Goal: Transaction & Acquisition: Purchase product/service

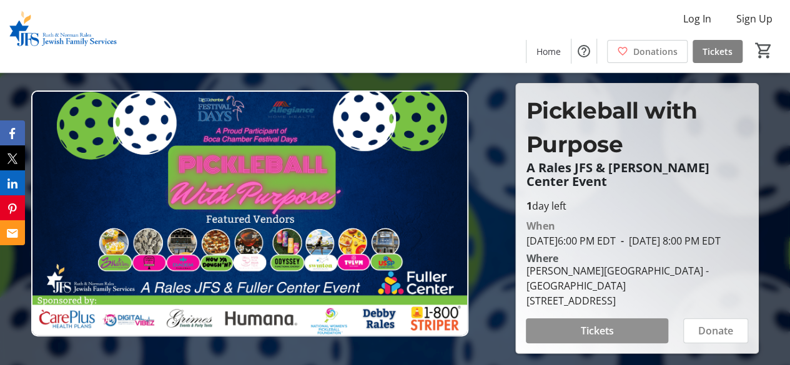
click at [639, 325] on span at bounding box center [597, 331] width 142 height 30
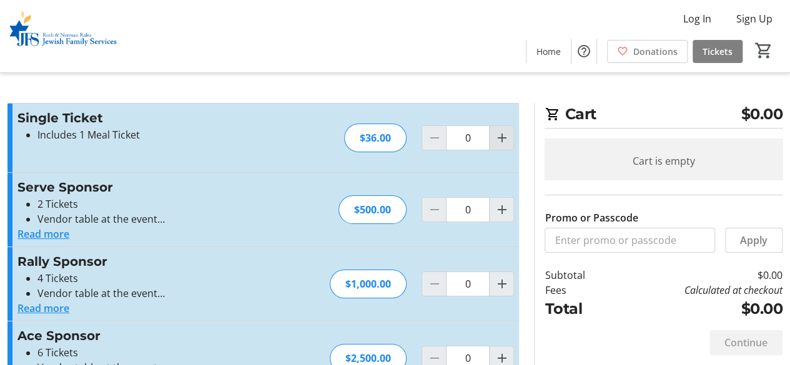
click at [502, 136] on mat-icon "Increment by one" at bounding box center [501, 137] width 15 height 15
type input "1"
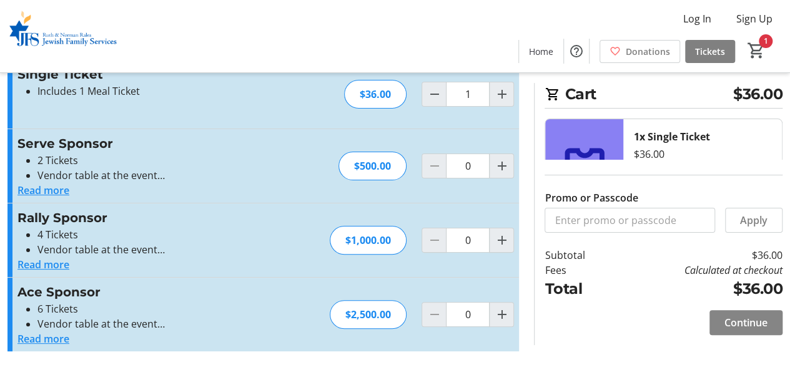
scroll to position [20, 0]
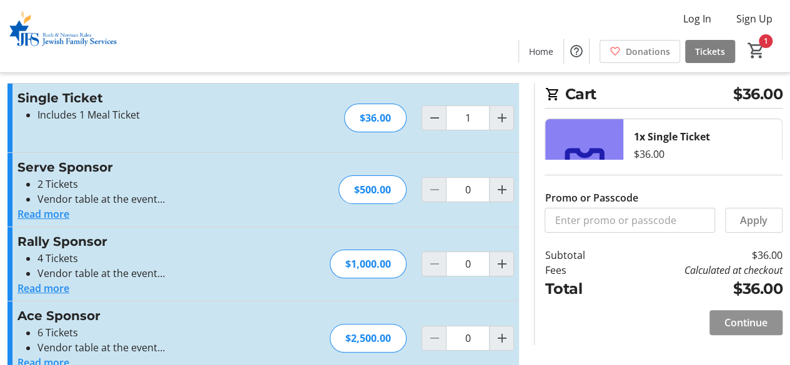
click at [735, 321] on span "Continue" at bounding box center [745, 322] width 43 height 15
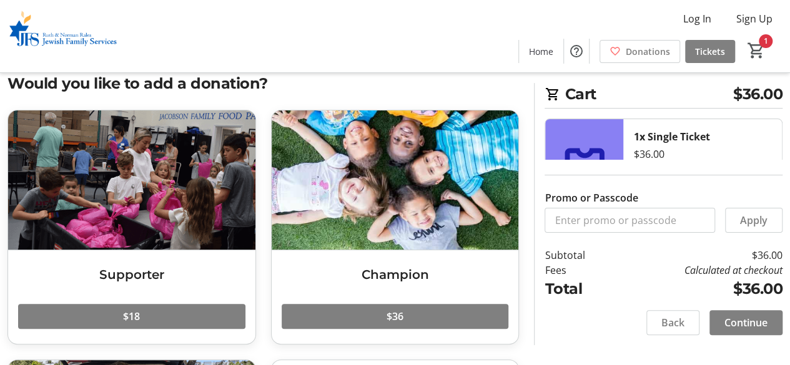
scroll to position [33, 0]
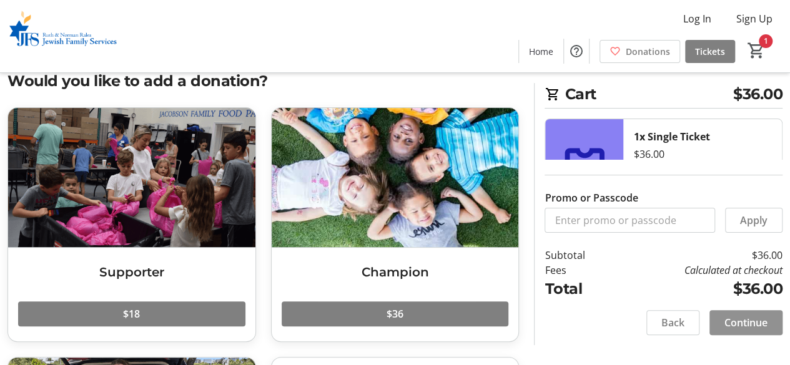
click at [724, 317] on span "Continue" at bounding box center [745, 322] width 43 height 15
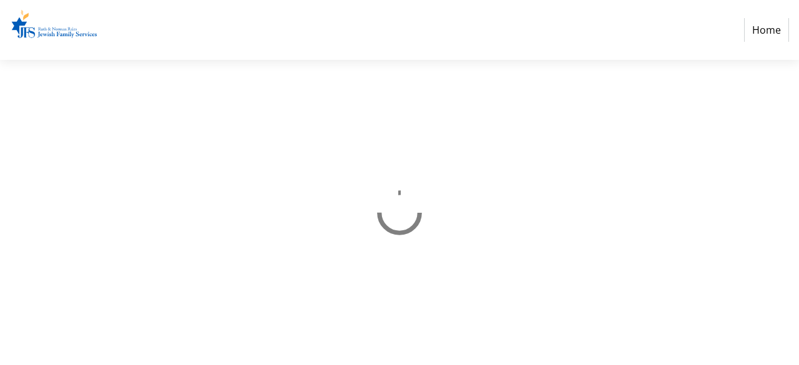
select select "US"
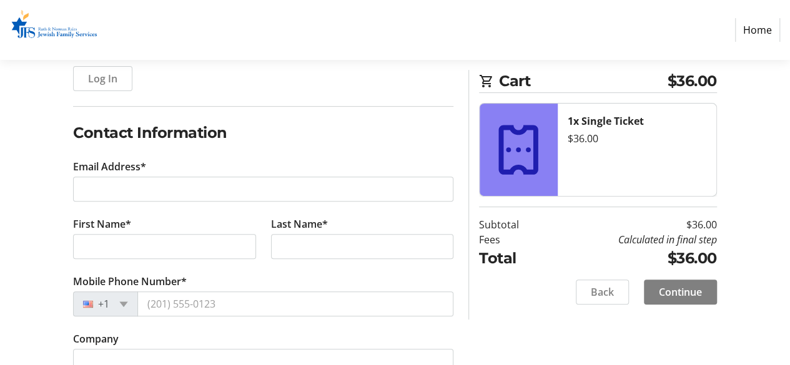
scroll to position [156, 0]
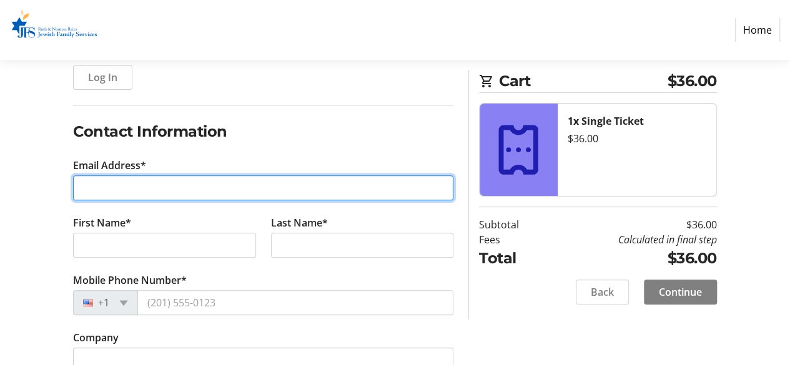
click at [237, 182] on input "Email Address*" at bounding box center [263, 187] width 380 height 25
type input "timpurespeed17@gmail.com"
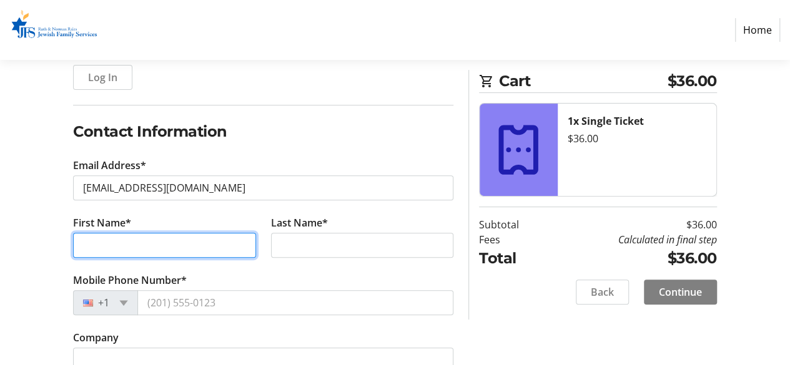
click at [208, 243] on input "First Name*" at bounding box center [164, 245] width 182 height 25
type input "Tim"
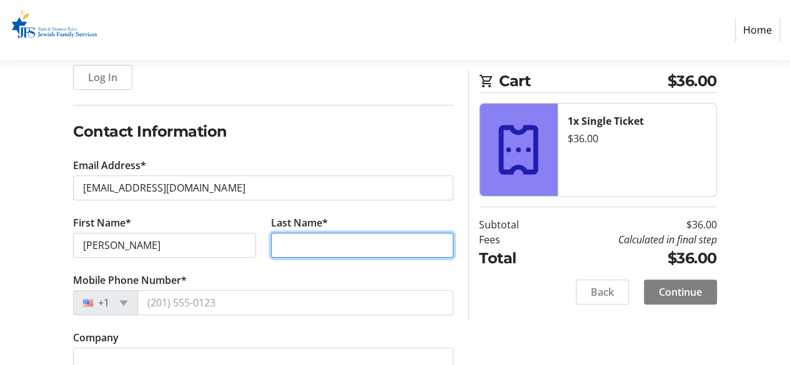
click at [275, 242] on input "Last Name*" at bounding box center [362, 245] width 182 height 25
type input "Martin"
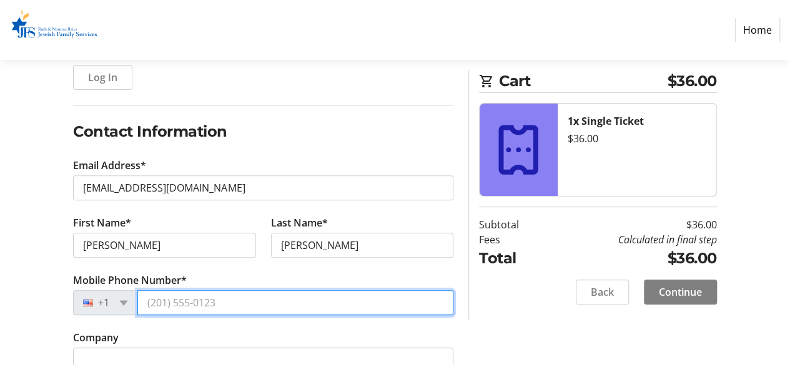
click at [256, 303] on input "Mobile Phone Number*" at bounding box center [295, 302] width 316 height 25
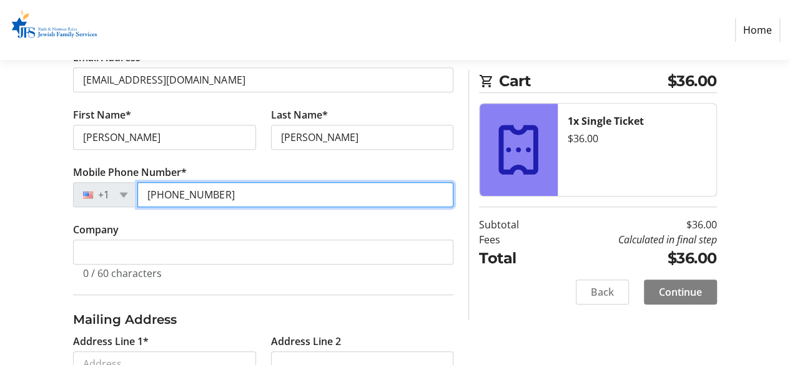
scroll to position [270, 0]
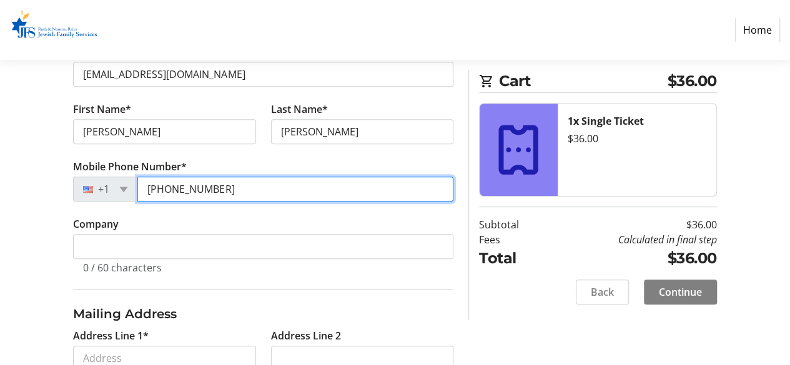
type input "(954) 643-8176"
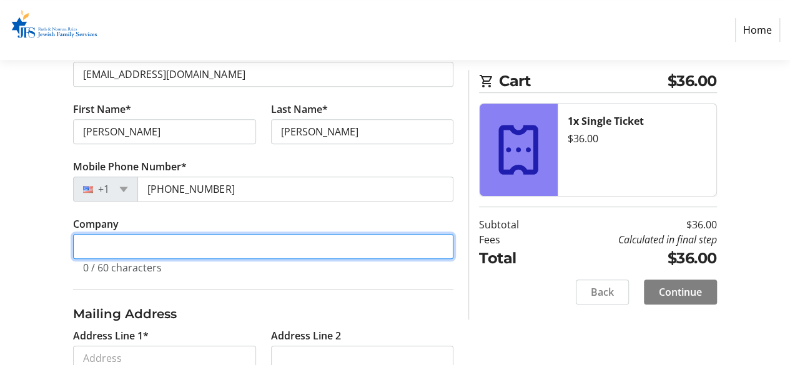
click at [230, 246] on input "Company" at bounding box center [263, 246] width 380 height 25
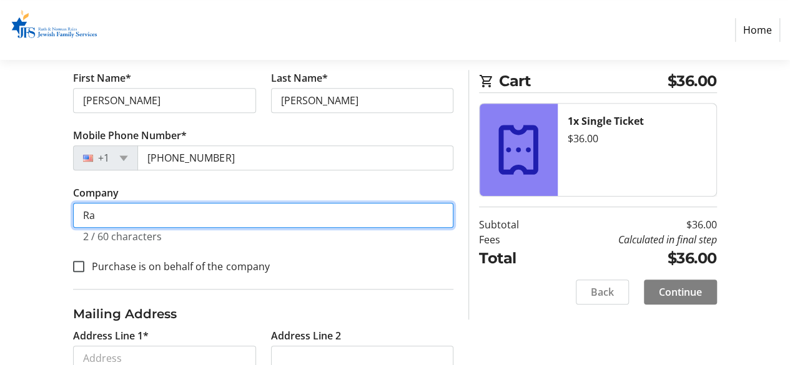
type input "R"
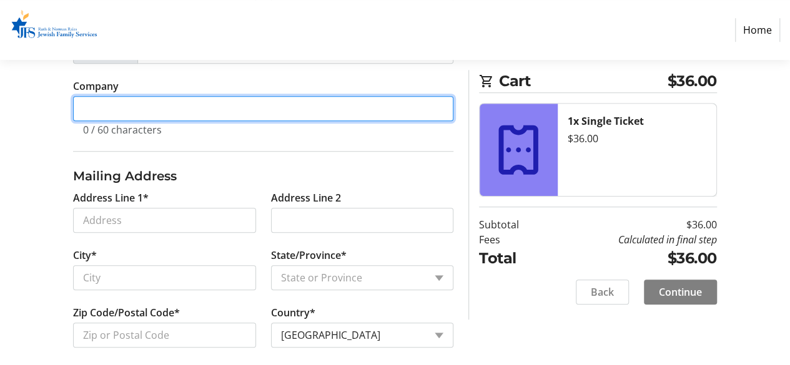
scroll to position [416, 0]
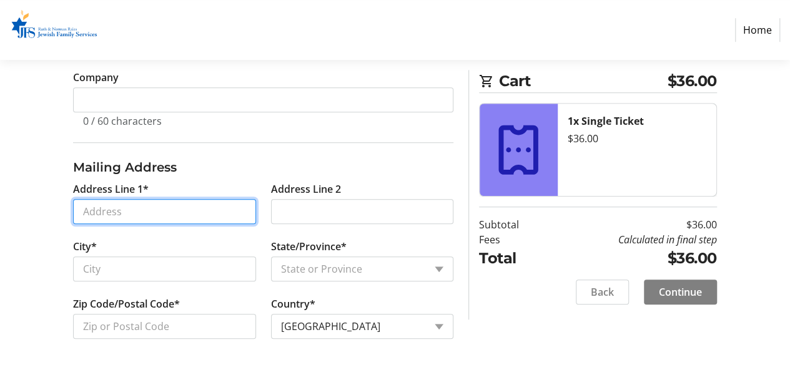
click at [202, 205] on input "Address Line 1*" at bounding box center [164, 211] width 182 height 25
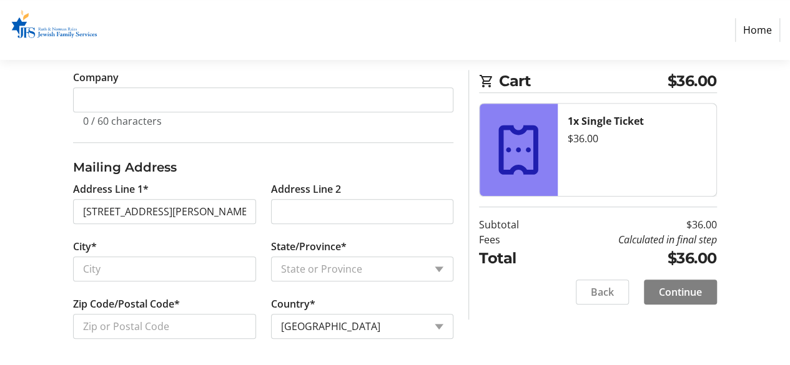
type input "651 Lyons Road"
type input "Coconut Creek"
select select "FL"
type input "33063"
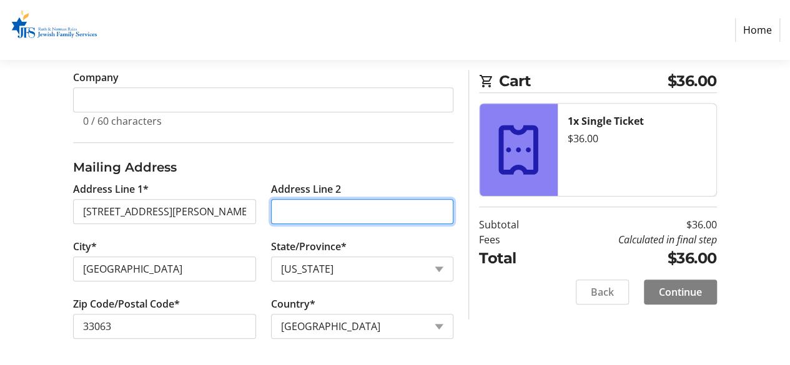
click at [283, 207] on input "Address Line 2" at bounding box center [362, 211] width 182 height 25
type input "Apt 10205"
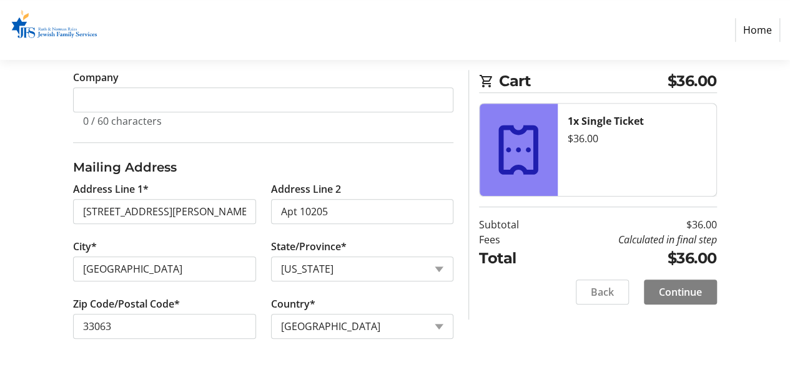
click at [265, 245] on tr-province-selector-ui "State/Province* State or Province State or Province District of Columbia Americ…" at bounding box center [361, 267] width 197 height 57
click at [666, 285] on span "Continue" at bounding box center [680, 292] width 43 height 15
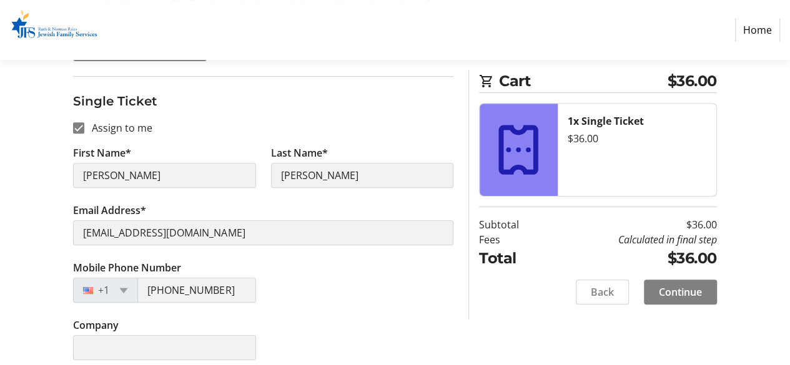
scroll to position [223, 0]
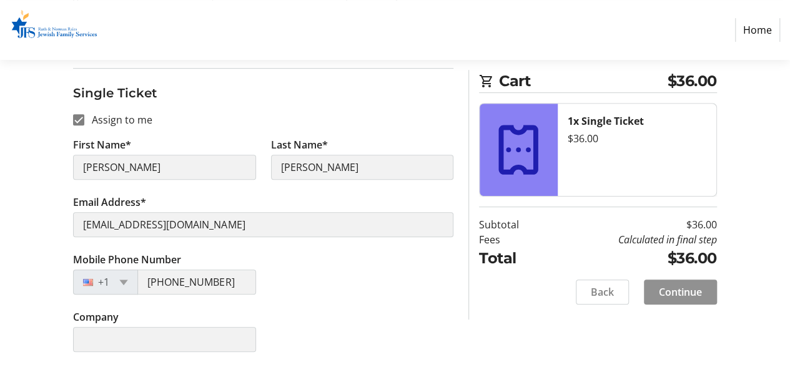
click at [670, 286] on span "Continue" at bounding box center [680, 292] width 43 height 15
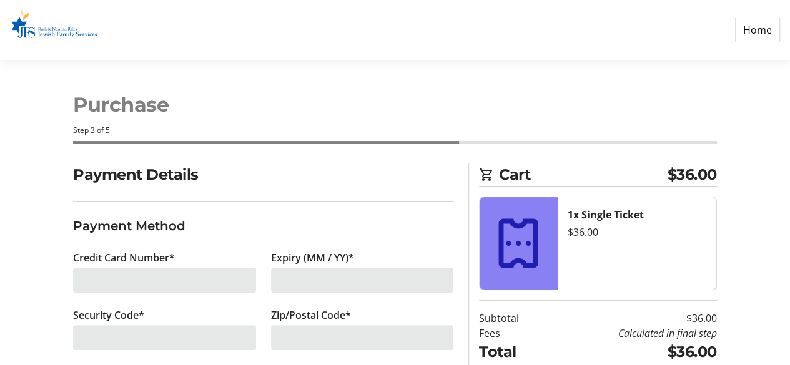
scroll to position [71, 0]
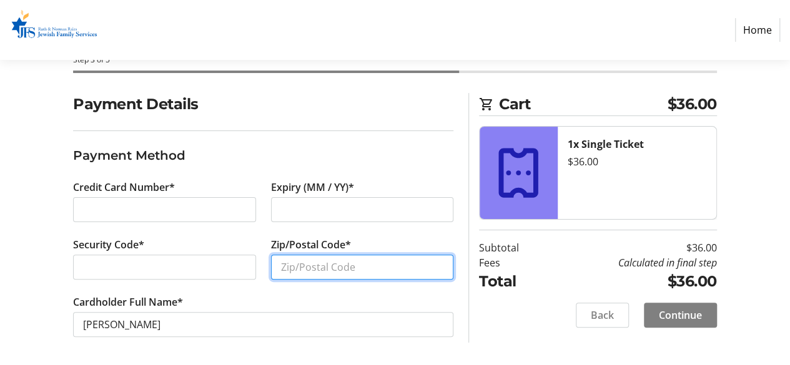
click at [293, 270] on input "Zip/Postal Code*" at bounding box center [362, 267] width 182 height 25
type input "33063"
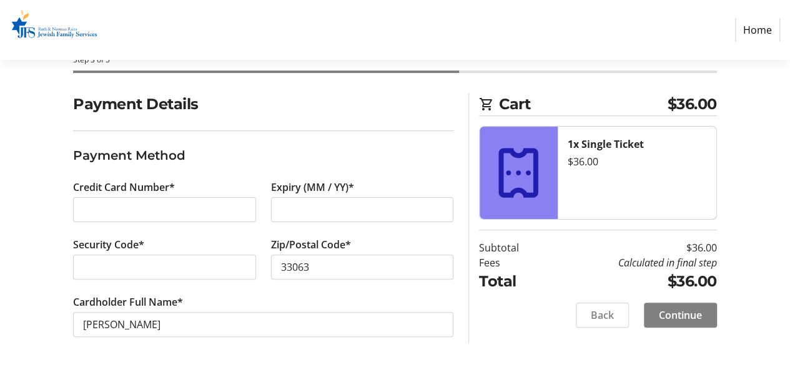
click at [292, 282] on tr-form-field "Zip/Postal Code* 33063" at bounding box center [362, 265] width 182 height 57
click at [669, 316] on span "Continue" at bounding box center [680, 315] width 43 height 15
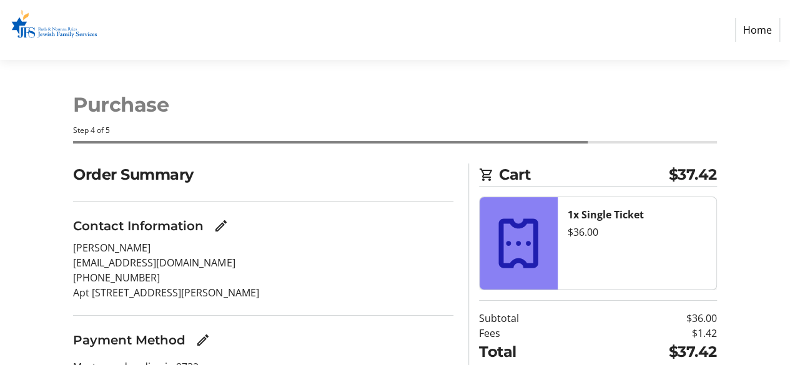
scroll to position [79, 0]
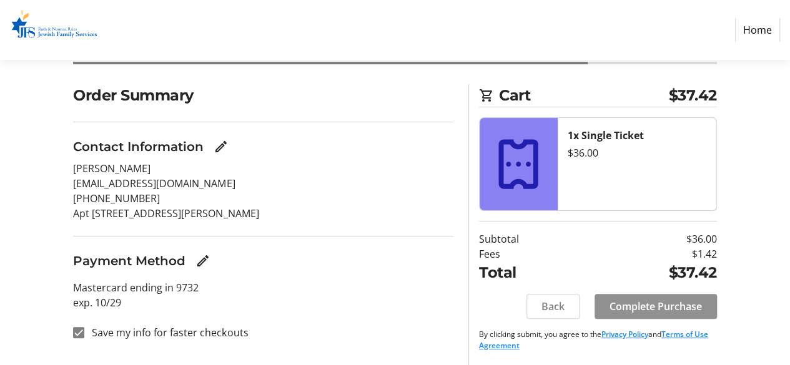
click at [679, 304] on span "Complete Purchase" at bounding box center [655, 306] width 92 height 15
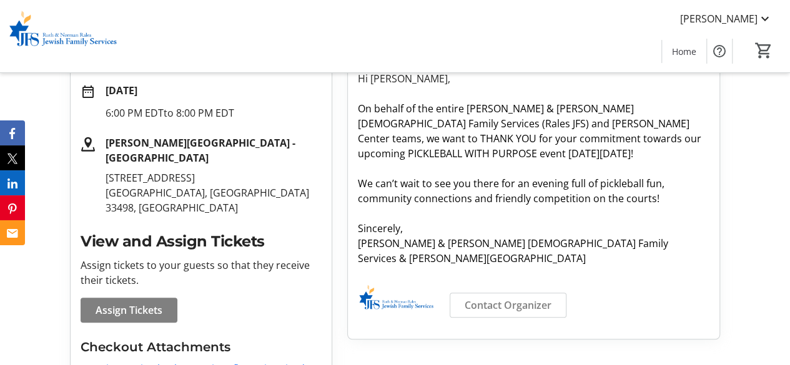
scroll to position [220, 0]
click at [123, 309] on span "Assign Tickets" at bounding box center [129, 309] width 67 height 15
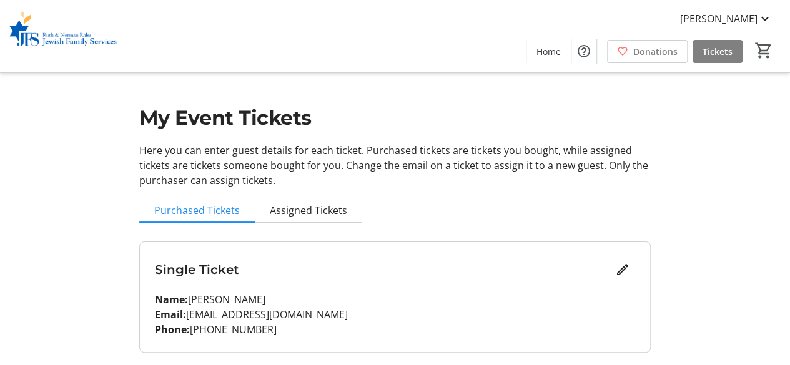
scroll to position [37, 0]
